Goal: Task Accomplishment & Management: Use online tool/utility

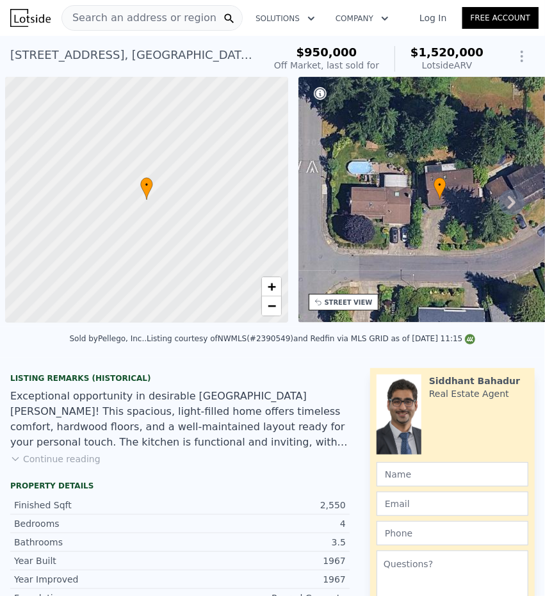
scroll to position [0, 5]
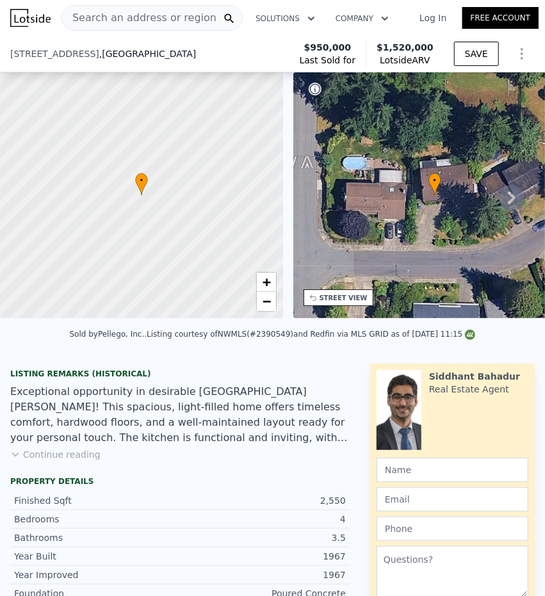
click at [63, 448] on button "Continue reading" at bounding box center [55, 454] width 90 height 13
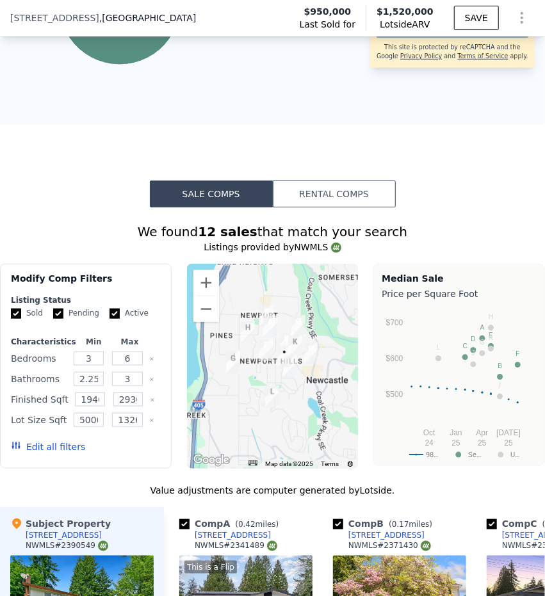
scroll to position [1852, 0]
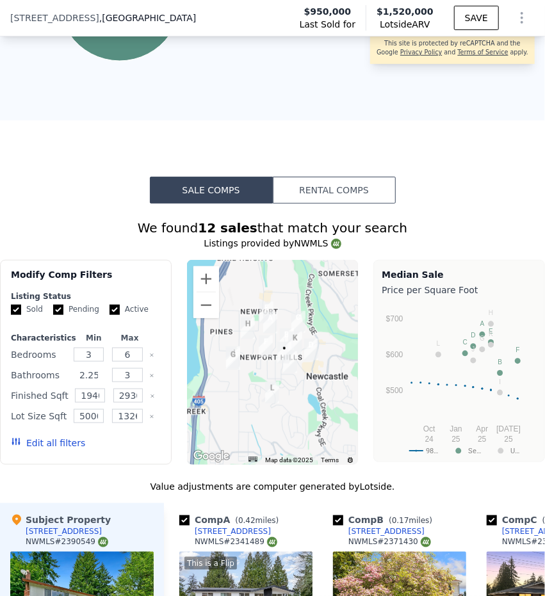
click at [88, 368] on input "2.25" at bounding box center [89, 375] width 30 height 14
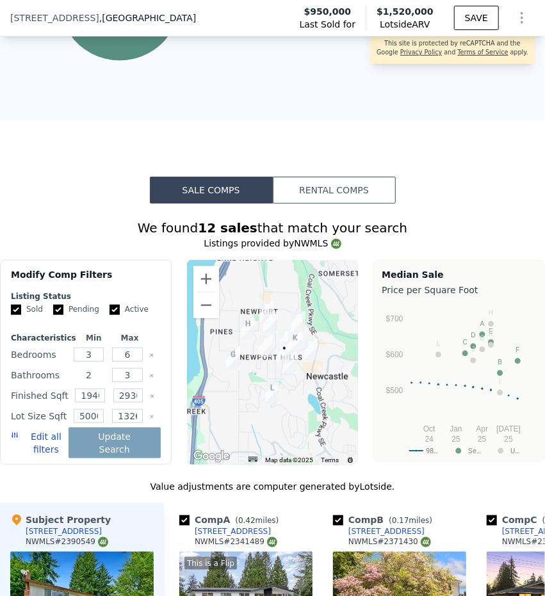
type input "2"
click at [122, 368] on input "3" at bounding box center [127, 375] width 30 height 14
type input "4"
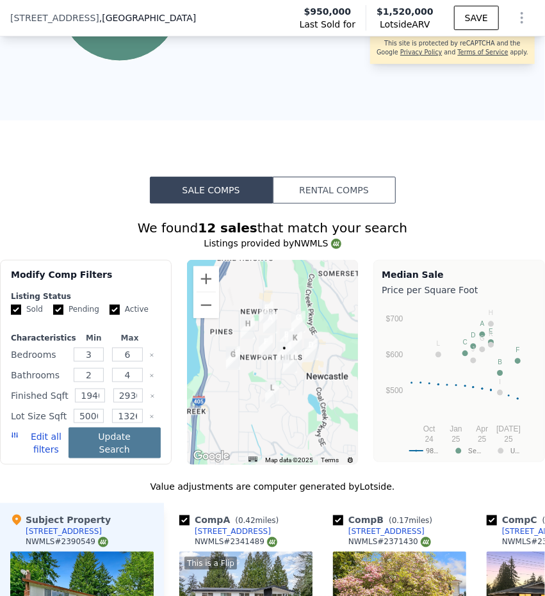
click at [114, 427] on button "Update Search" at bounding box center [114, 442] width 92 height 31
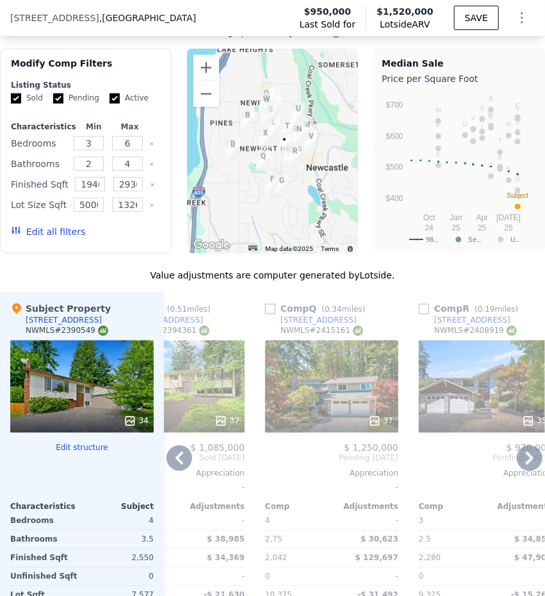
scroll to position [2064, 0]
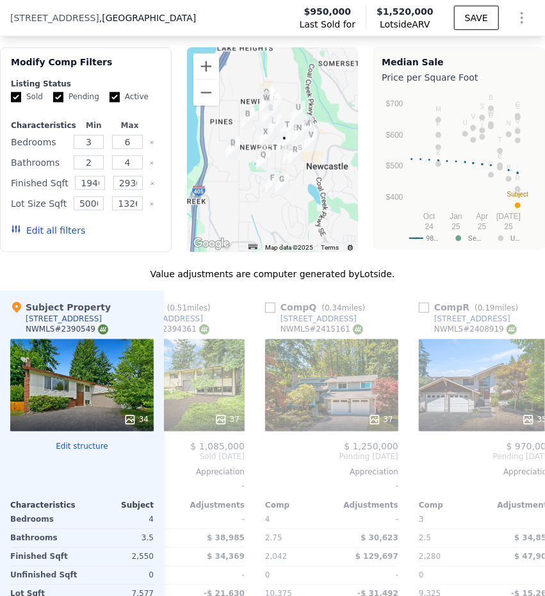
click at [262, 92] on img "6212 121st Ave SE" at bounding box center [266, 103] width 14 height 22
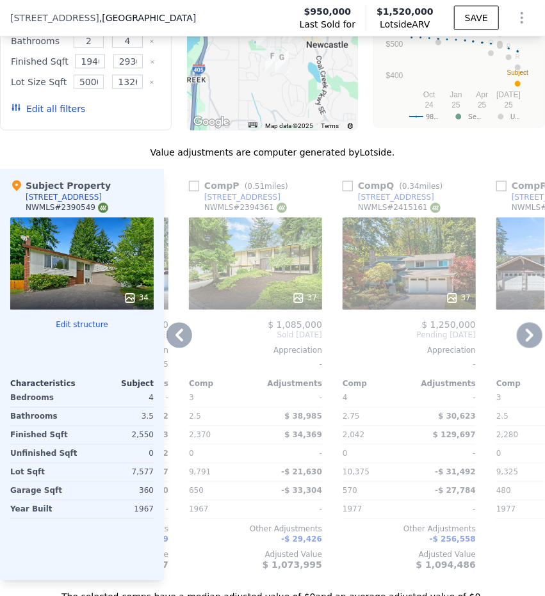
scroll to position [0, 2294]
click at [347, 431] on span "2,042" at bounding box center [354, 435] width 22 height 9
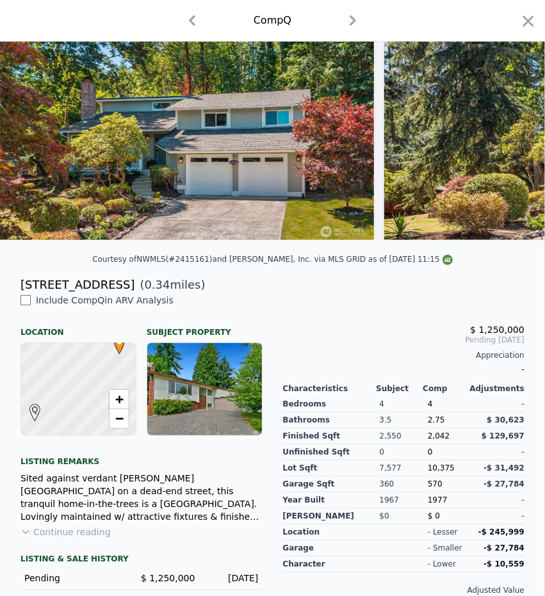
scroll to position [86, 0]
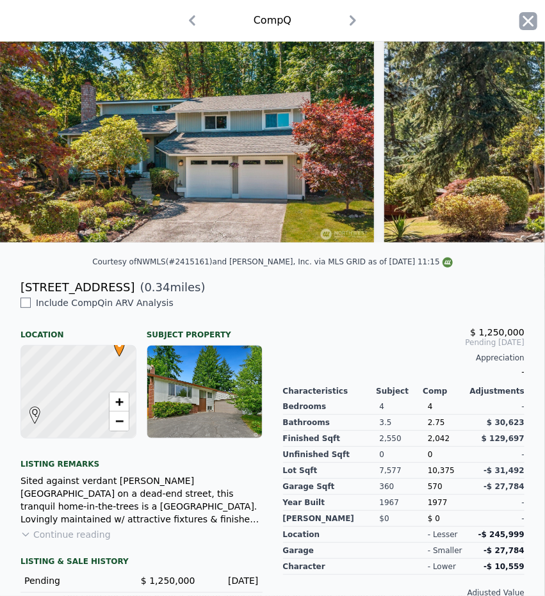
click at [519, 15] on icon "button" at bounding box center [528, 21] width 18 height 18
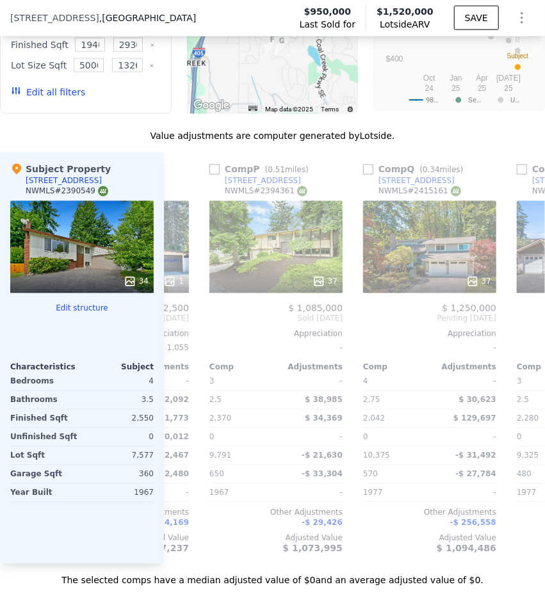
scroll to position [0, 2273]
click at [306, 314] on span "Sold [DATE]" at bounding box center [276, 319] width 133 height 10
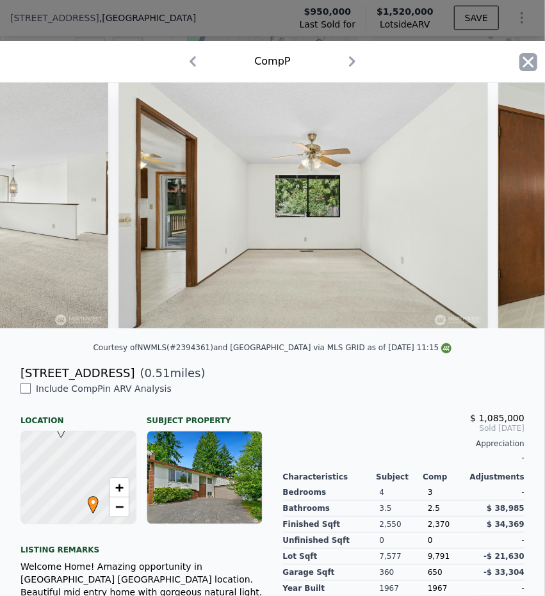
click at [519, 66] on icon "button" at bounding box center [528, 62] width 18 height 18
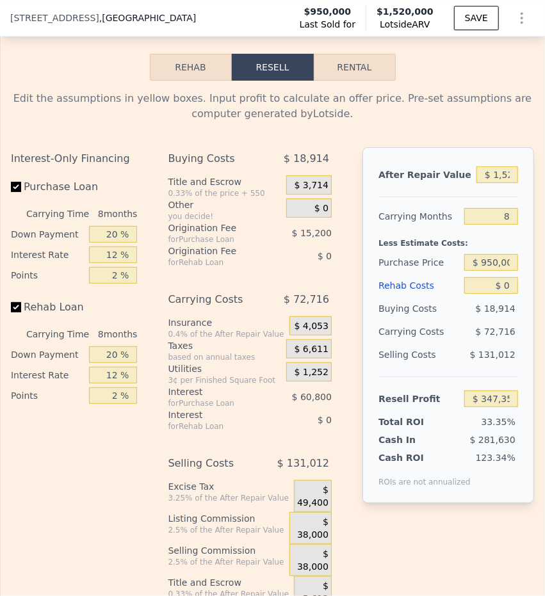
scroll to position [2849, 0]
click at [170, 54] on button "Rehab" at bounding box center [191, 67] width 82 height 27
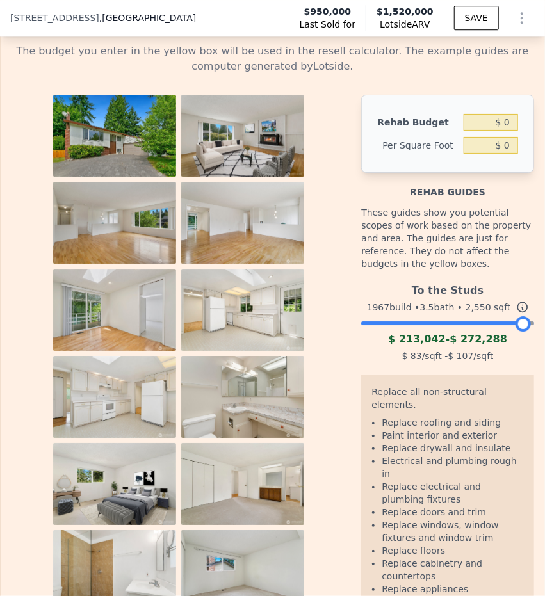
scroll to position [2898, 0]
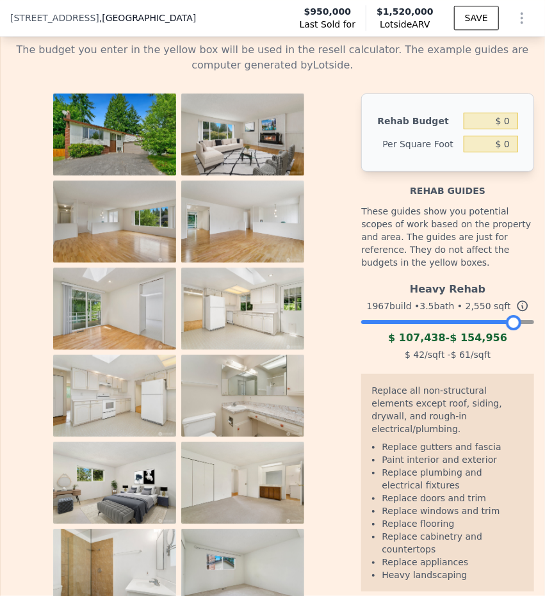
drag, startPoint x: 515, startPoint y: 288, endPoint x: 504, endPoint y: 289, distance: 10.3
click at [506, 315] on div at bounding box center [513, 322] width 15 height 15
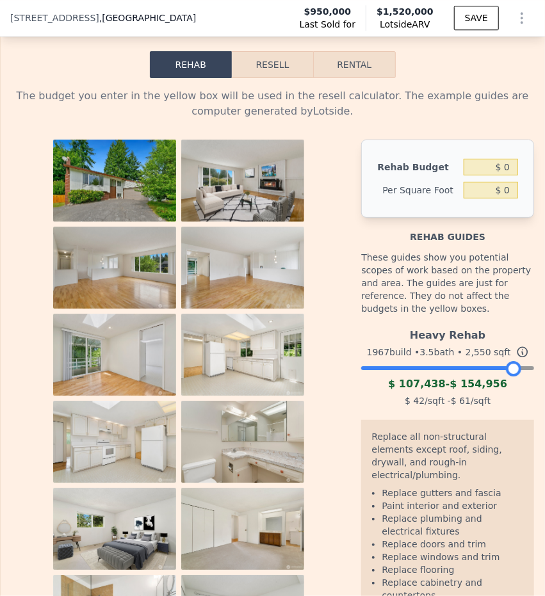
scroll to position [2818, 0]
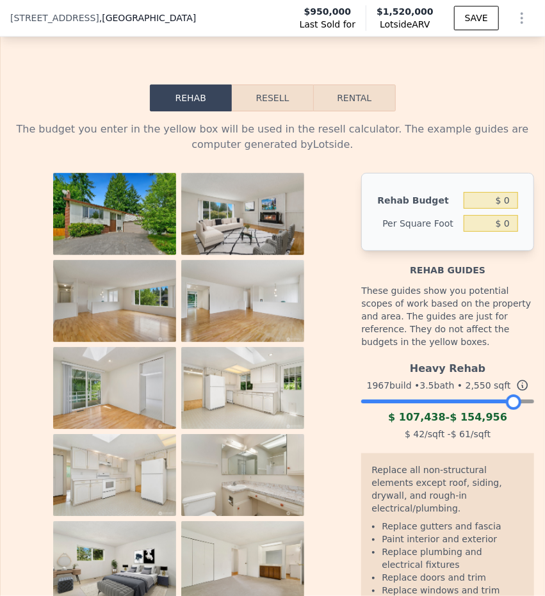
click at [506, 394] on div at bounding box center [513, 401] width 15 height 15
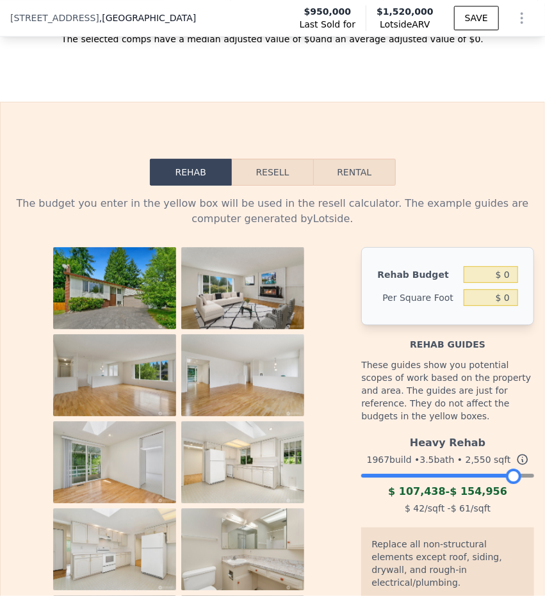
scroll to position [2743, 0]
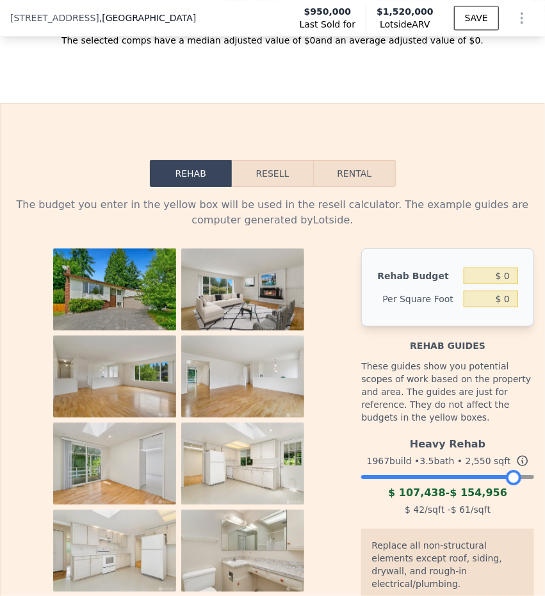
click at [298, 160] on button "Resell" at bounding box center [272, 173] width 81 height 27
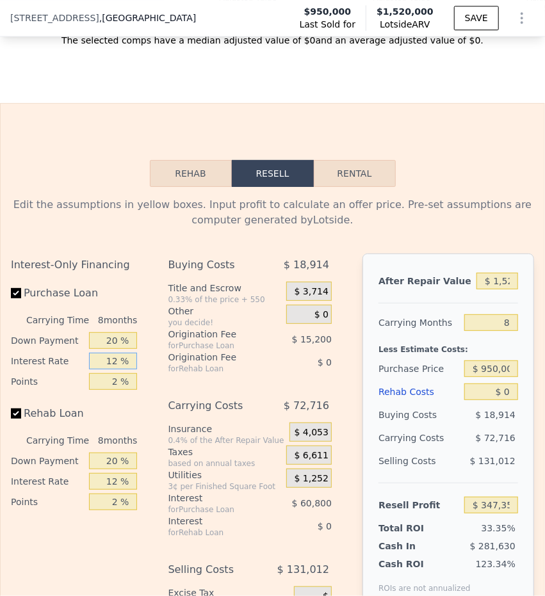
click at [128, 353] on input "12 %" at bounding box center [113, 361] width 49 height 17
type input "7 %"
type input "$ 372,694"
click at [128, 353] on input "7 %" at bounding box center [113, 361] width 49 height 17
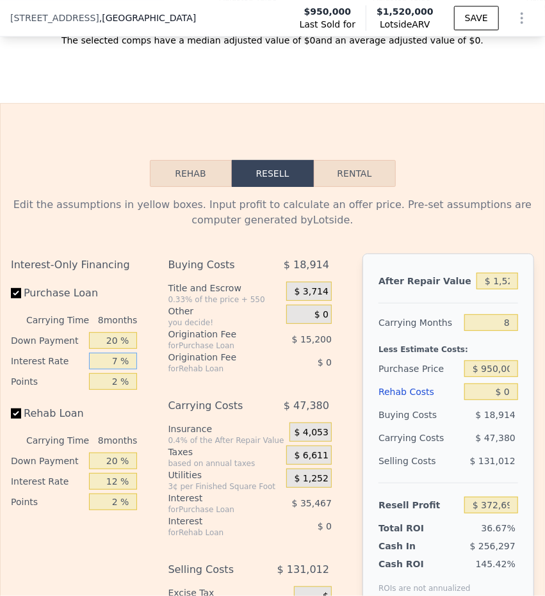
type input "77 %"
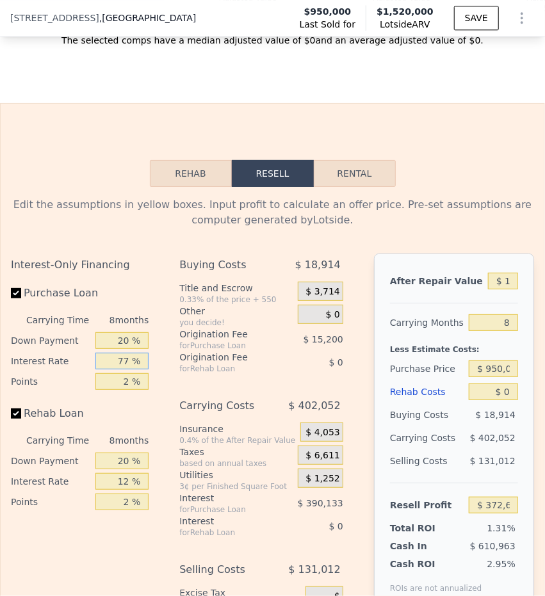
type input "$ 18,022"
type input "77 %"
click at [130, 373] on input "2 %" at bounding box center [121, 381] width 53 height 17
type input "0 %"
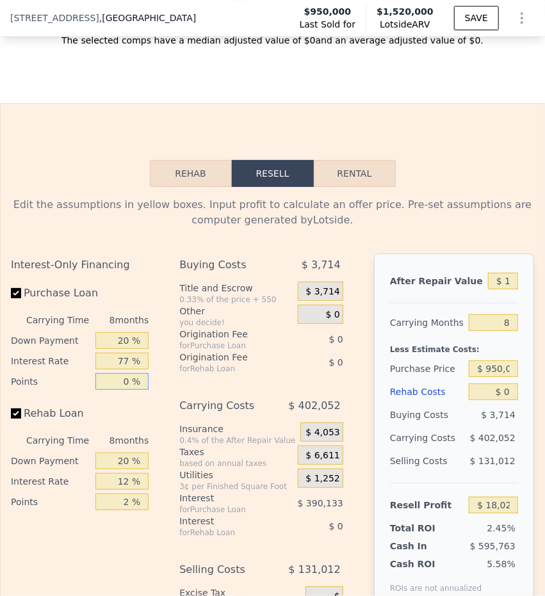
type input "$ 33,222"
type input "0 %"
click at [140, 353] on input "77 %" at bounding box center [121, 361] width 53 height 17
type input "7 %"
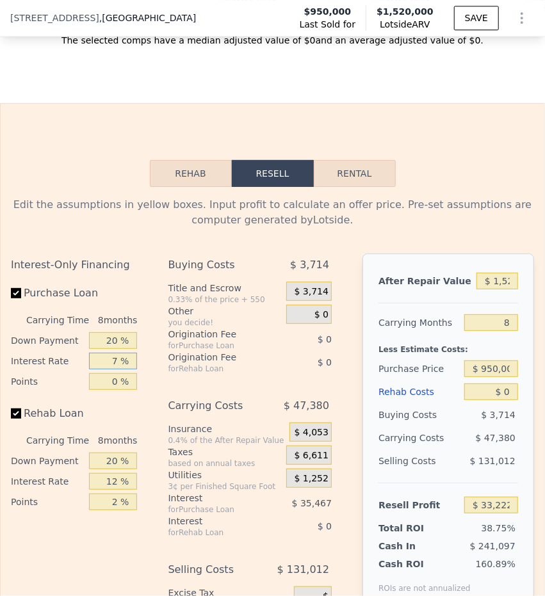
type input "$ 387,894"
type input "7 %"
click at [137, 282] on div "Purchase Loan" at bounding box center [74, 296] width 126 height 28
click at [138, 353] on input "7 %" at bounding box center [113, 361] width 49 height 17
type input "6.5 %"
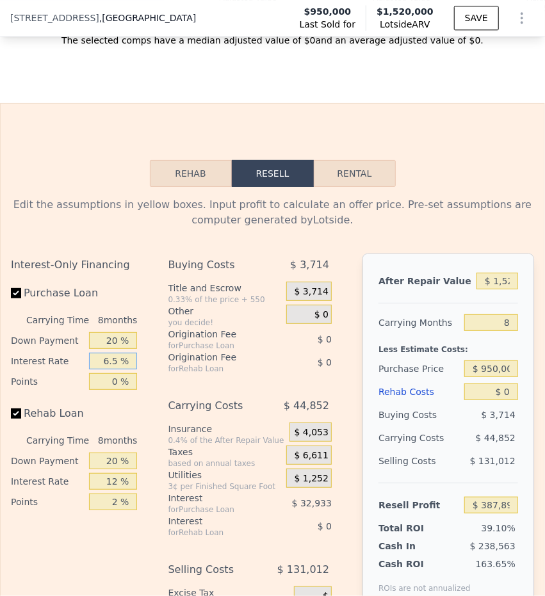
type input "$ 390,422"
type input "6. %"
type input "$ 392,958"
type input "6.25 %"
type input "$ 391,694"
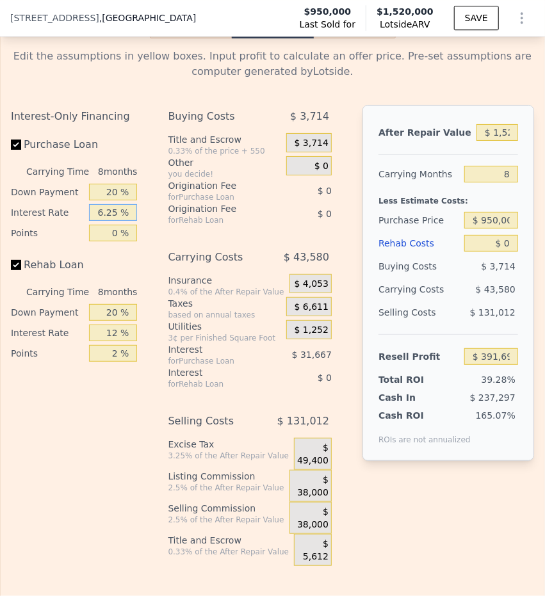
scroll to position [2892, 0]
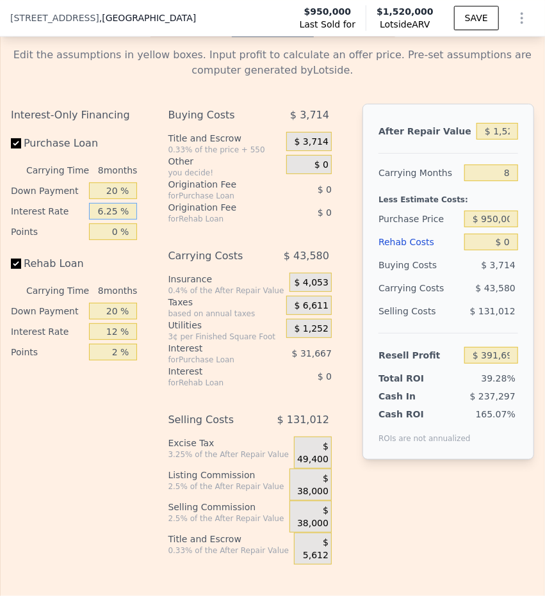
type input "6.25 %"
click at [323, 436] on div "$ 49,400" at bounding box center [313, 452] width 38 height 32
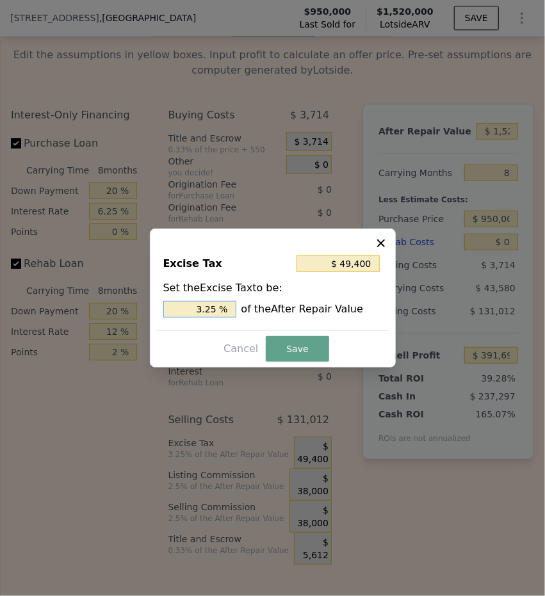
click at [211, 312] on input "3.25 %" at bounding box center [199, 309] width 73 height 17
type input "$ 15,200"
type input "1. %"
type input "$ 22,800"
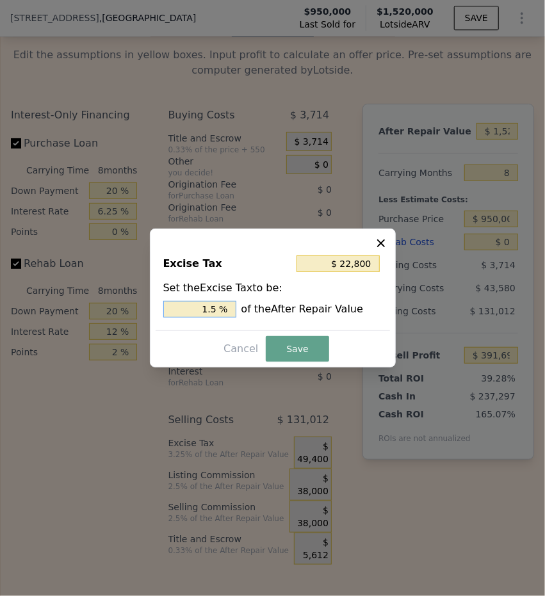
type input "1.5 %"
click at [282, 346] on button "Save" at bounding box center [297, 349] width 63 height 26
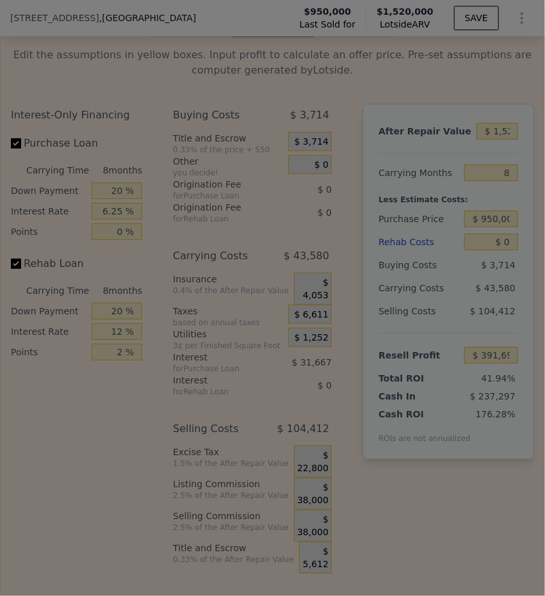
type input "$ 418,294"
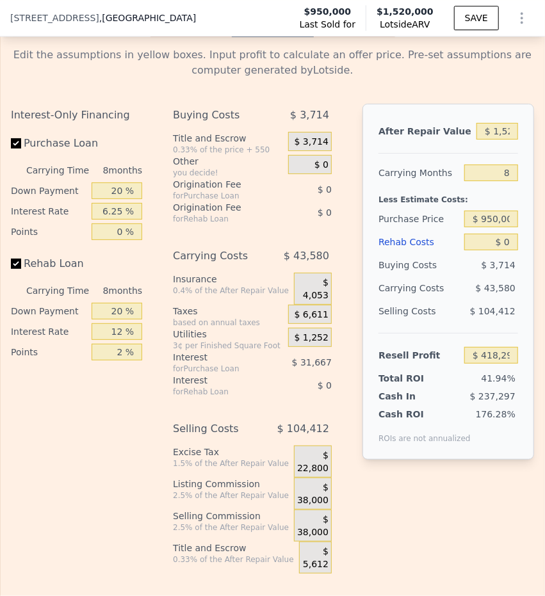
click at [319, 482] on span "$ 38,000" at bounding box center [312, 494] width 31 height 24
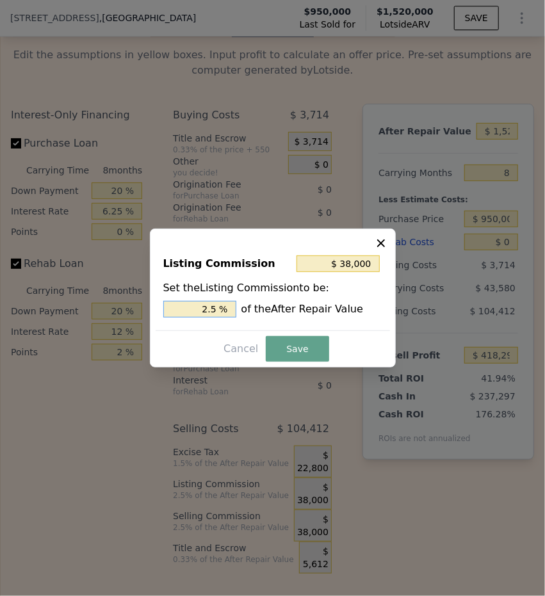
click at [218, 314] on input "2.5 %" at bounding box center [199, 309] width 73 height 17
type input "$ 0"
type input "0 %"
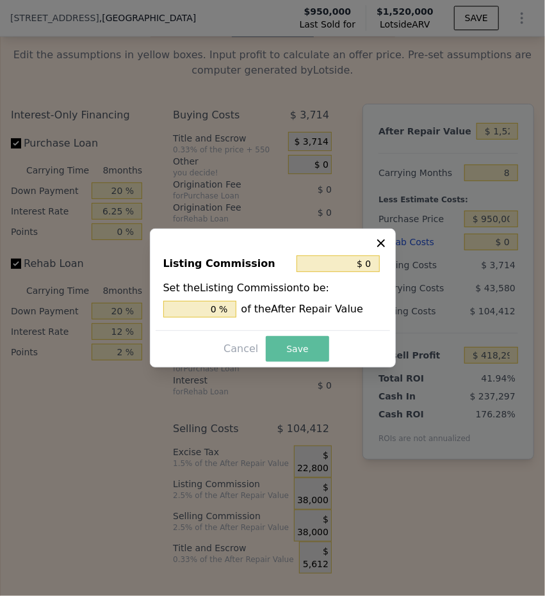
click at [289, 344] on button "Save" at bounding box center [297, 349] width 63 height 26
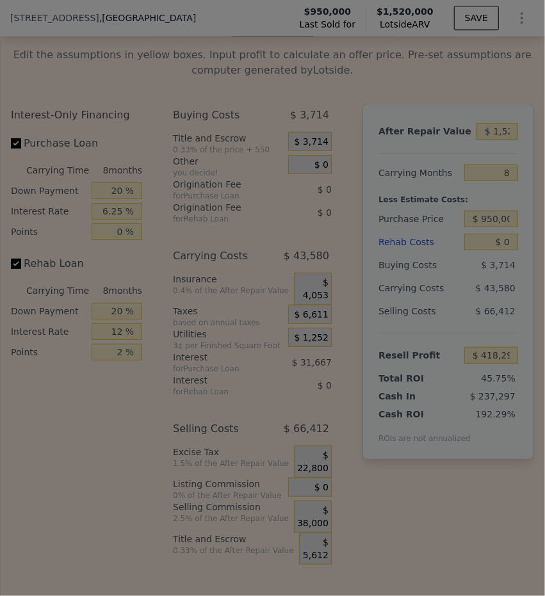
type input "$ 456,294"
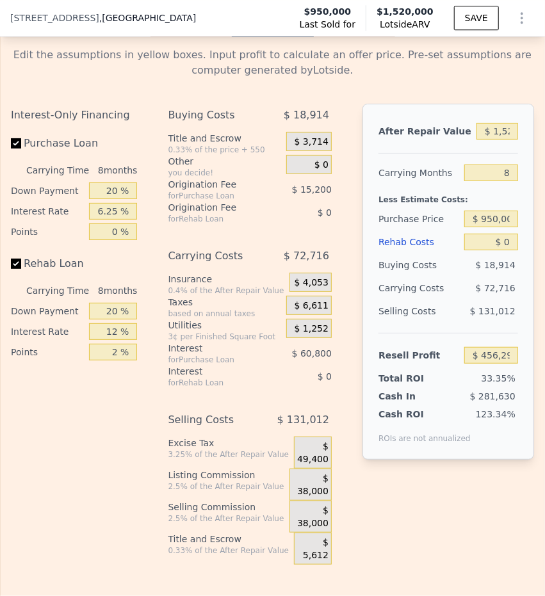
type input "2.25"
type input "3"
checkbox input "true"
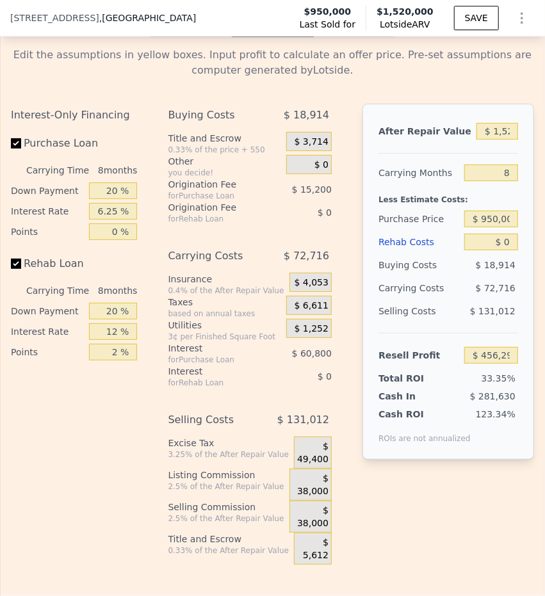
checkbox input "true"
type input "$ 347,358"
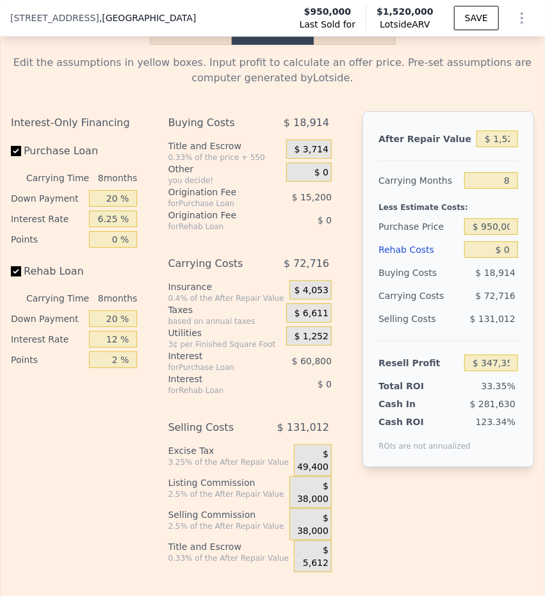
scroll to position [2885, 0]
click at [493, 131] on input "$ 1,520,000" at bounding box center [497, 139] width 42 height 17
click at [544, 110] on html "Search an address or region Solutions Company Open main menu Log In Free Accoun…" at bounding box center [272, 298] width 545 height 596
click at [486, 131] on input "$ 1,520,000" at bounding box center [497, 139] width 42 height 17
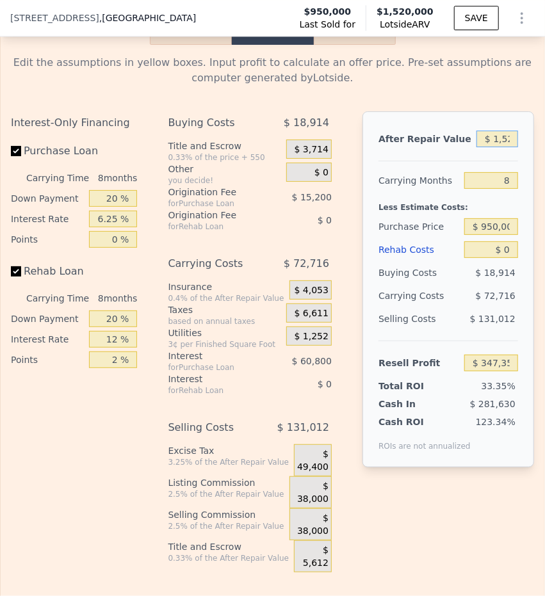
click at [488, 131] on input "$ 1,520,000" at bounding box center [497, 139] width 42 height 17
type input "$ 10,000"
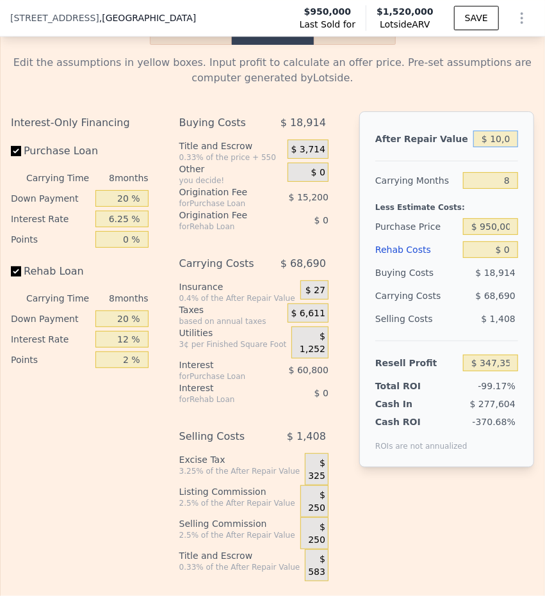
type input "-$ 1,029,012"
type input "$ 1,250,000"
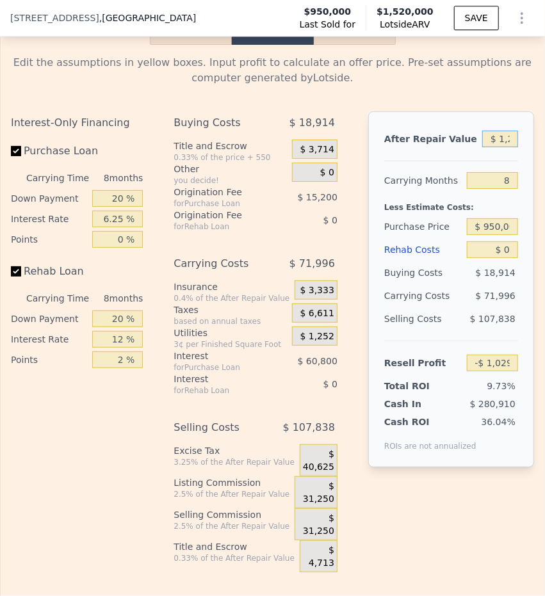
type input "$ 101,252"
type input "$ 1,250,000"
click at [438, 169] on div "Carrying Months" at bounding box center [422, 180] width 77 height 23
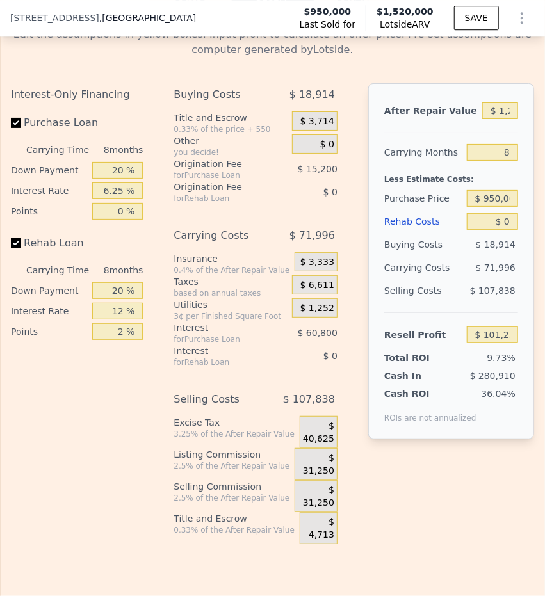
scroll to position [2913, 0]
click at [474, 213] on input "$ 0" at bounding box center [492, 221] width 51 height 17
click at [501, 213] on input "$ 0" at bounding box center [492, 221] width 51 height 17
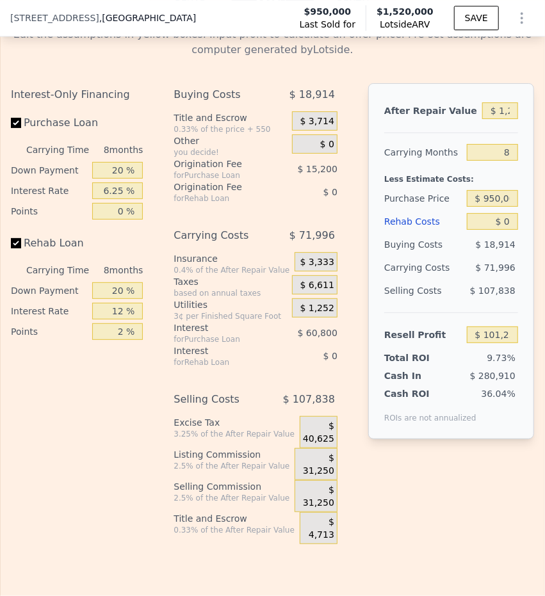
click at [321, 452] on span "$ 31,250" at bounding box center [318, 464] width 31 height 24
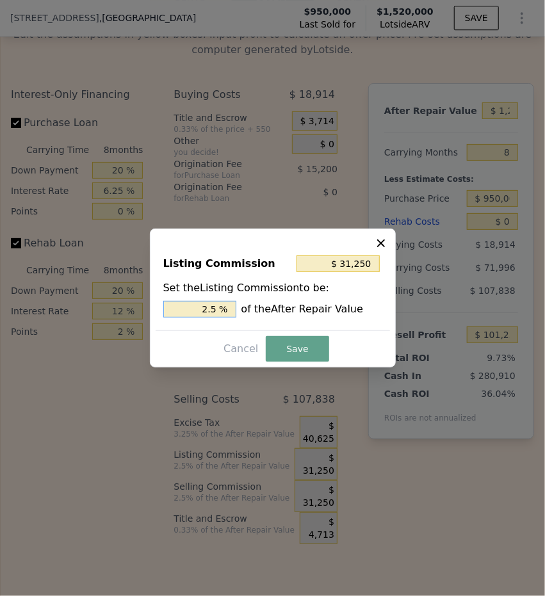
click at [215, 307] on input "2.5 %" at bounding box center [199, 309] width 73 height 17
type input "$ 0"
type input "0 %"
click at [289, 348] on button "Save" at bounding box center [297, 349] width 63 height 26
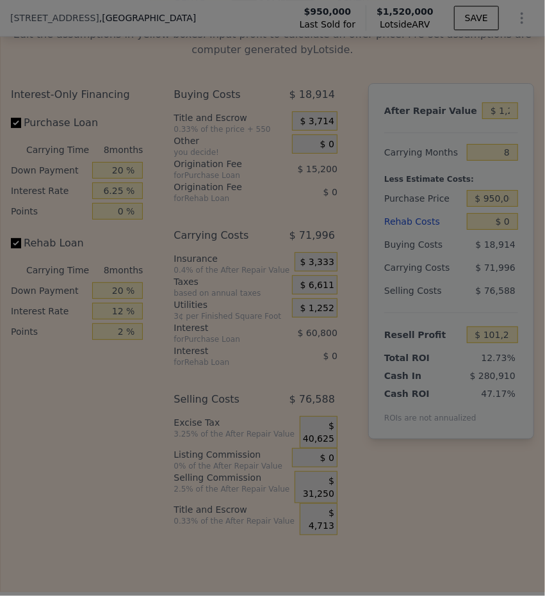
type input "$ 132,502"
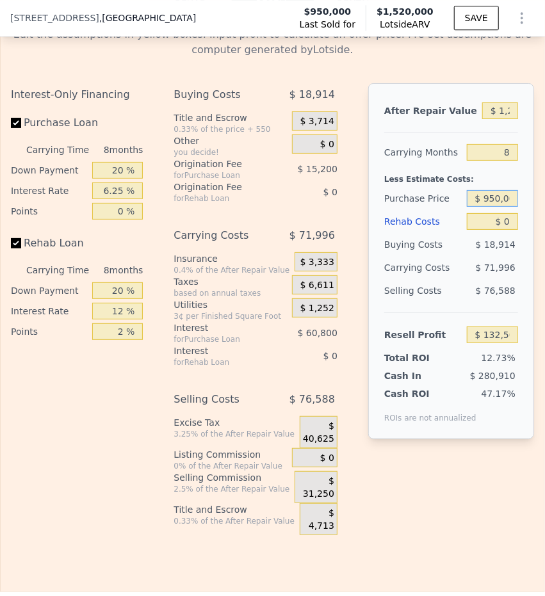
scroll to position [0, 6]
drag, startPoint x: 476, startPoint y: 175, endPoint x: 545, endPoint y: 188, distance: 69.8
click at [544, 188] on html "Search an address or region Solutions Company Open main menu Log In Free Accoun…" at bounding box center [272, 298] width 545 height 596
click at [495, 213] on input "$ 0" at bounding box center [492, 221] width 51 height 17
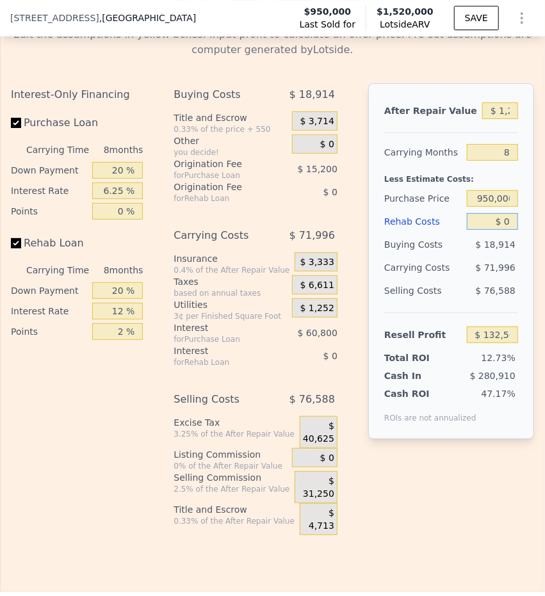
scroll to position [0, 0]
type input "$ 120"
type input "$ 132,372"
type input "$ 120,000"
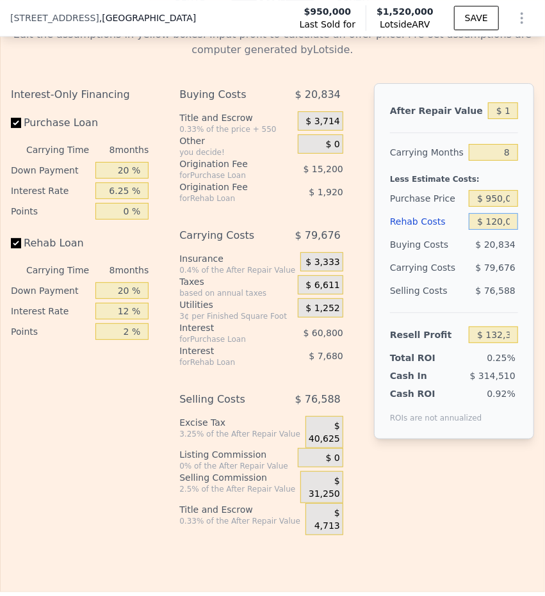
type input "$ 2,902"
type input "$ 120,000"
click at [460, 256] on div "$ 79,676" at bounding box center [489, 267] width 58 height 23
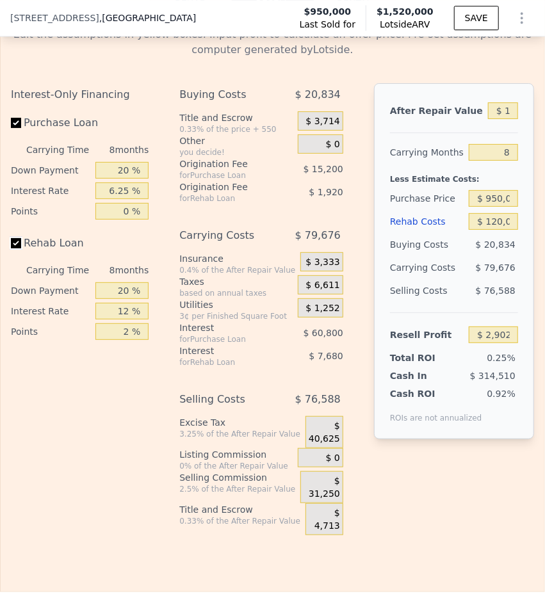
click at [15, 238] on input "Rehab Loan" at bounding box center [16, 243] width 10 height 10
checkbox input "false"
type input "$ 12,502"
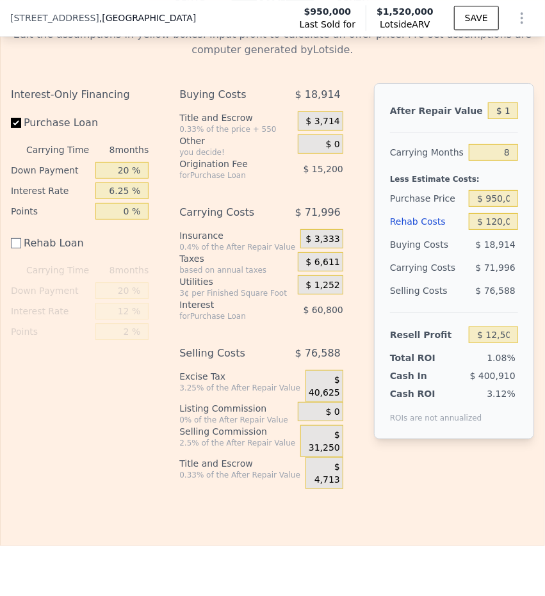
click at [315, 370] on div "$ 40,625" at bounding box center [324, 386] width 38 height 32
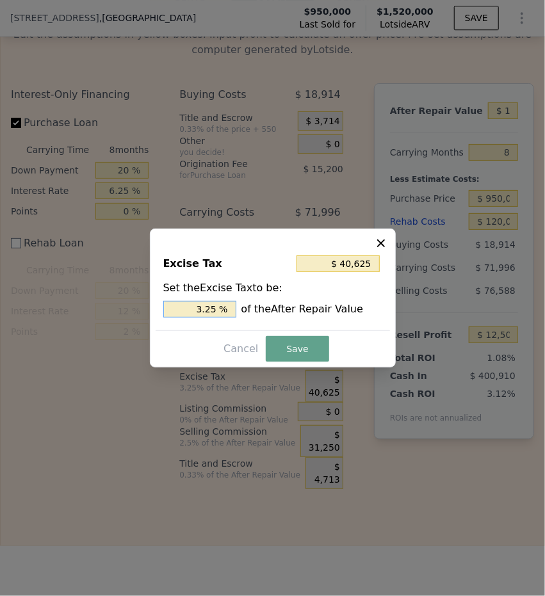
click at [207, 308] on input "3.25 %" at bounding box center [199, 309] width 73 height 17
type input "$ 12,500"
type input "1. %"
type input "$ 15,000"
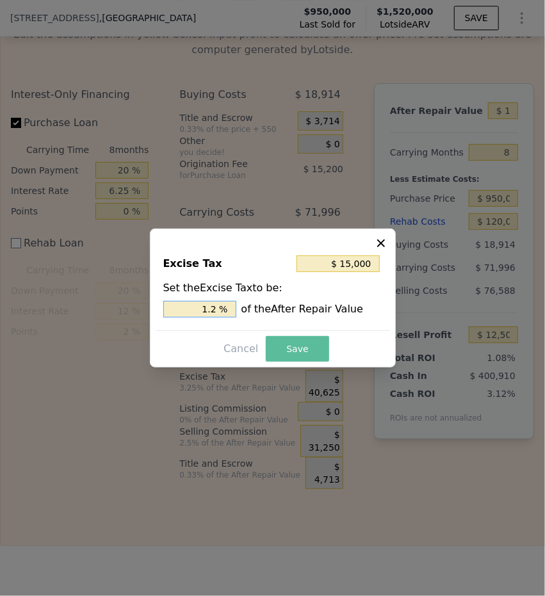
type input "1.2 %"
click at [315, 343] on button "Save" at bounding box center [297, 349] width 63 height 26
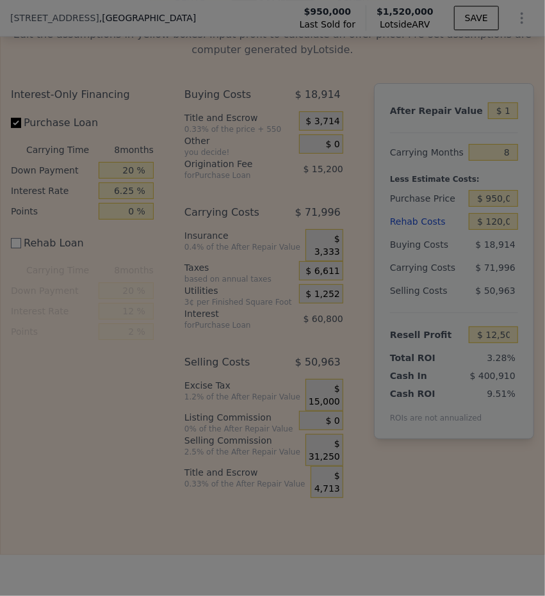
type input "$ 38,127"
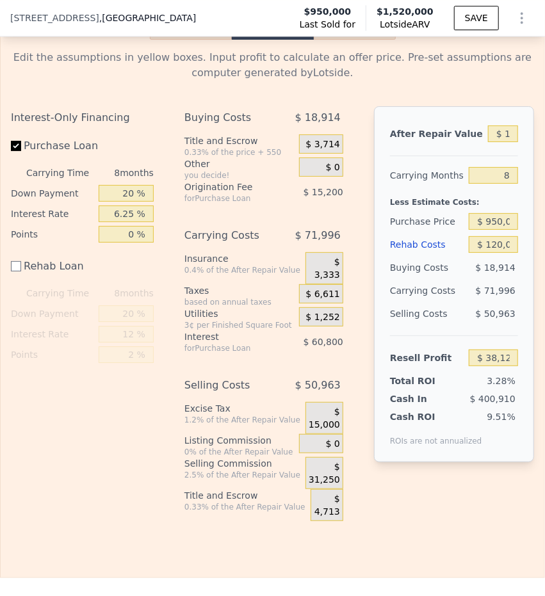
scroll to position [2889, 0]
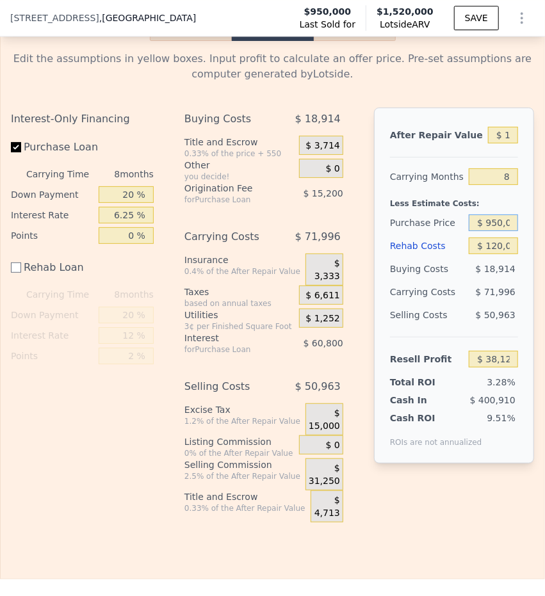
click at [486, 214] on input "$ 950,000" at bounding box center [492, 222] width 49 height 17
type input "$ 925,000"
click at [337, 179] on div "Buying Costs $ 18,914 Title and Escrow 0.33% of the price + 550 $ 3,714 Other y…" at bounding box center [268, 315] width 169 height 415
type input "$ 65,211"
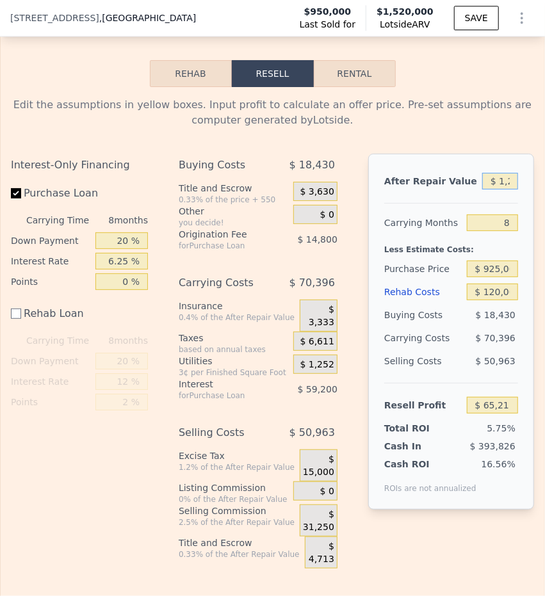
scroll to position [0, 17]
drag, startPoint x: 489, startPoint y: 161, endPoint x: 541, endPoint y: 158, distance: 51.9
click at [541, 158] on div "Search an address or region Solutions Company Open main menu Log In Free Accoun…" at bounding box center [272, 298] width 545 height 596
type input "$ 1"
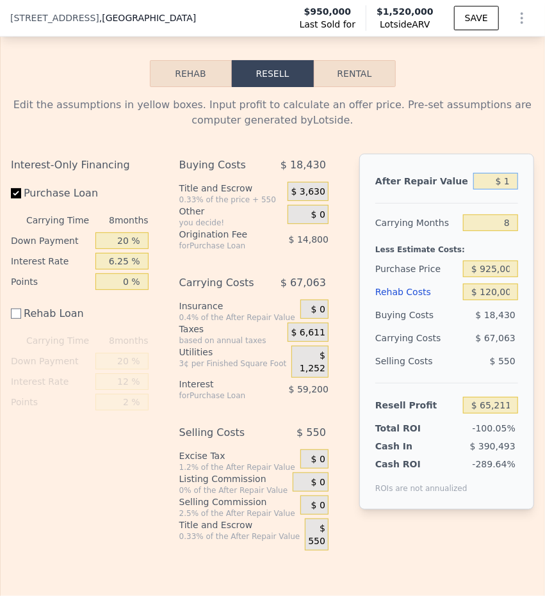
type input "-$ 1,131,042"
type input "$ 1,350"
type input "-$ 1,129,751"
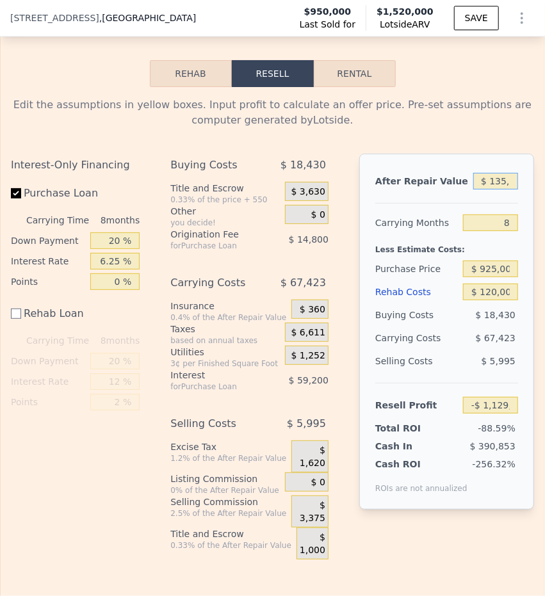
type input "$ 1,350,000"
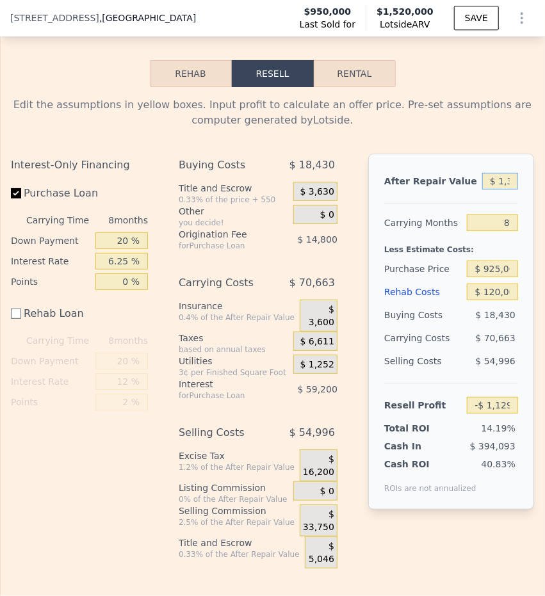
type input "$ 160,911"
type input "$ 1,350,000"
click at [375, 223] on div "After Repair Value $ 1,350,000 Carrying Months 8 Less Estimate Costs: Purchase …" at bounding box center [451, 332] width 166 height 356
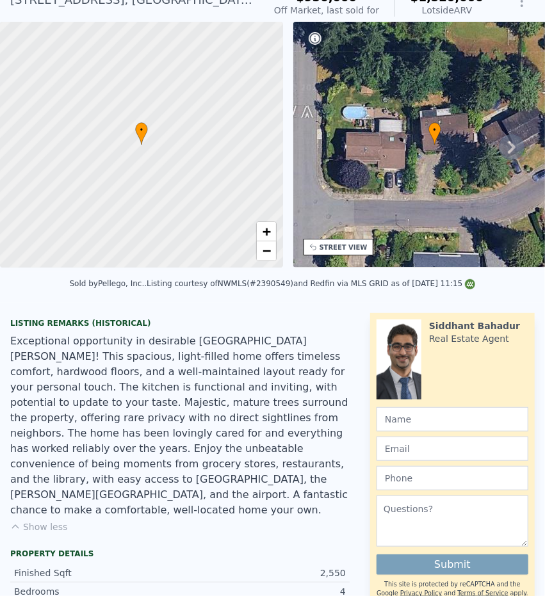
scroll to position [27, 0]
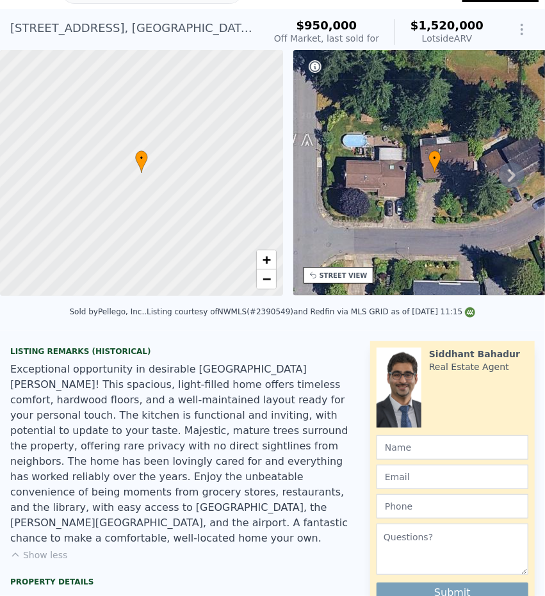
click at [44, 20] on div "[STREET_ADDRESS]" at bounding box center [131, 28] width 243 height 18
checkbox input "true"
type input "$ 1,520,000"
type input "$ 0"
type input "$ 347,358"
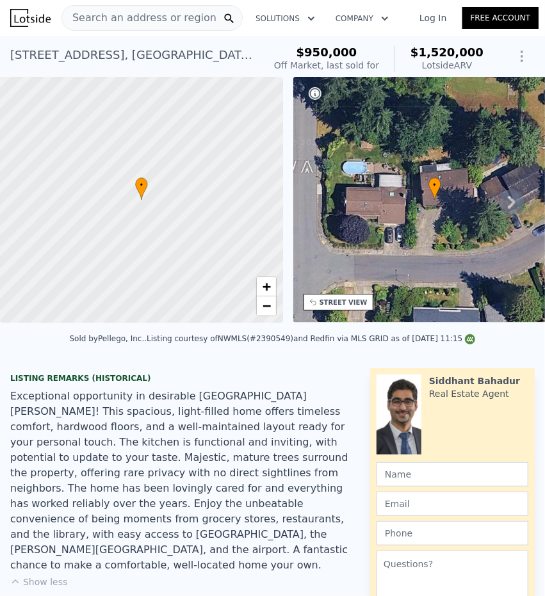
click at [122, 57] on div "[STREET_ADDRESS]" at bounding box center [131, 55] width 243 height 18
click at [41, 25] on img at bounding box center [30, 18] width 40 height 18
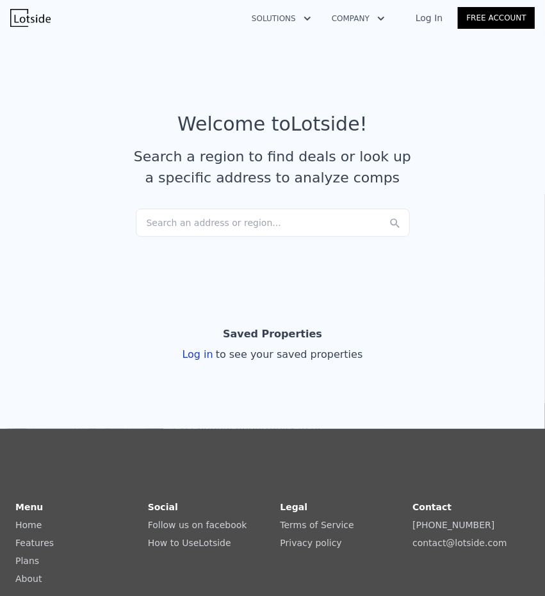
click at [306, 24] on button "Solutions" at bounding box center [281, 18] width 80 height 23
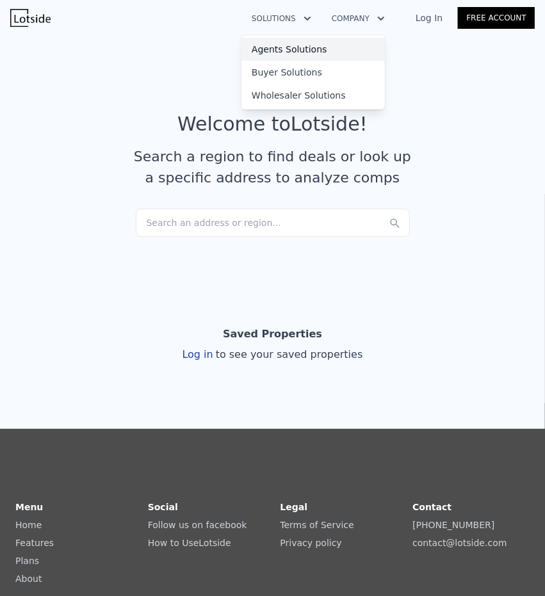
click at [313, 48] on link "Agents Solutions" at bounding box center [312, 49] width 143 height 23
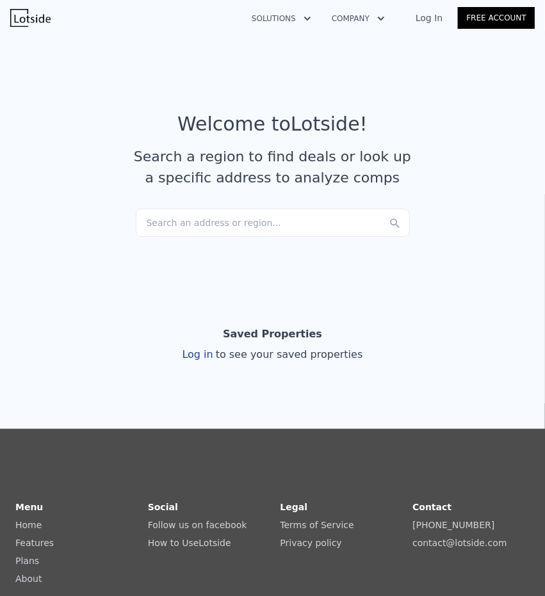
click at [299, 21] on button "Solutions" at bounding box center [281, 18] width 80 height 23
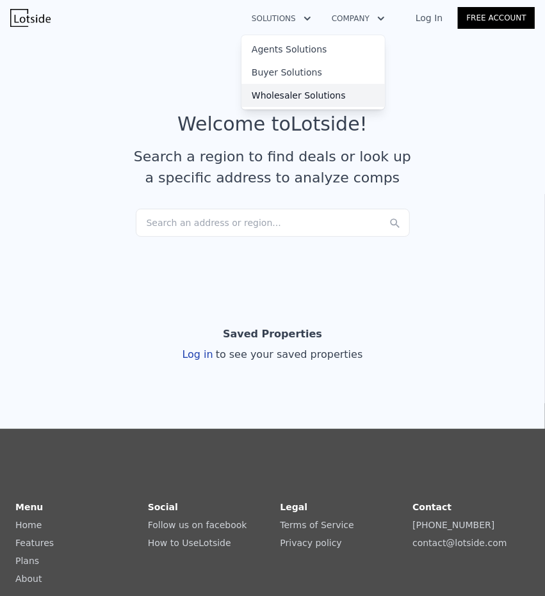
click at [303, 102] on link "Wholesaler Solutions" at bounding box center [312, 95] width 143 height 23
